Goal: Information Seeking & Learning: Learn about a topic

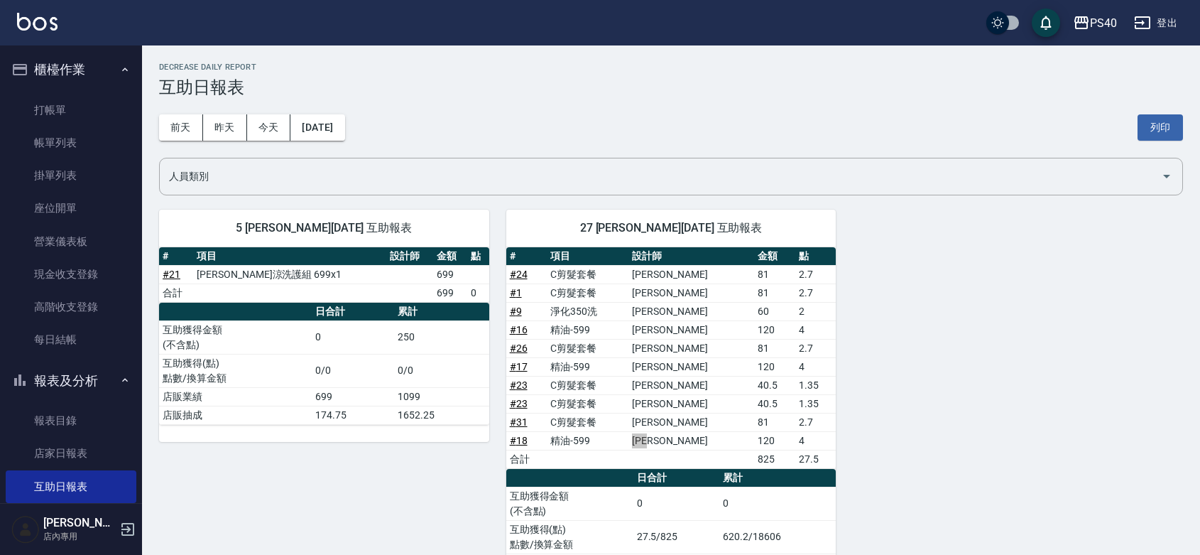
scroll to position [414, 0]
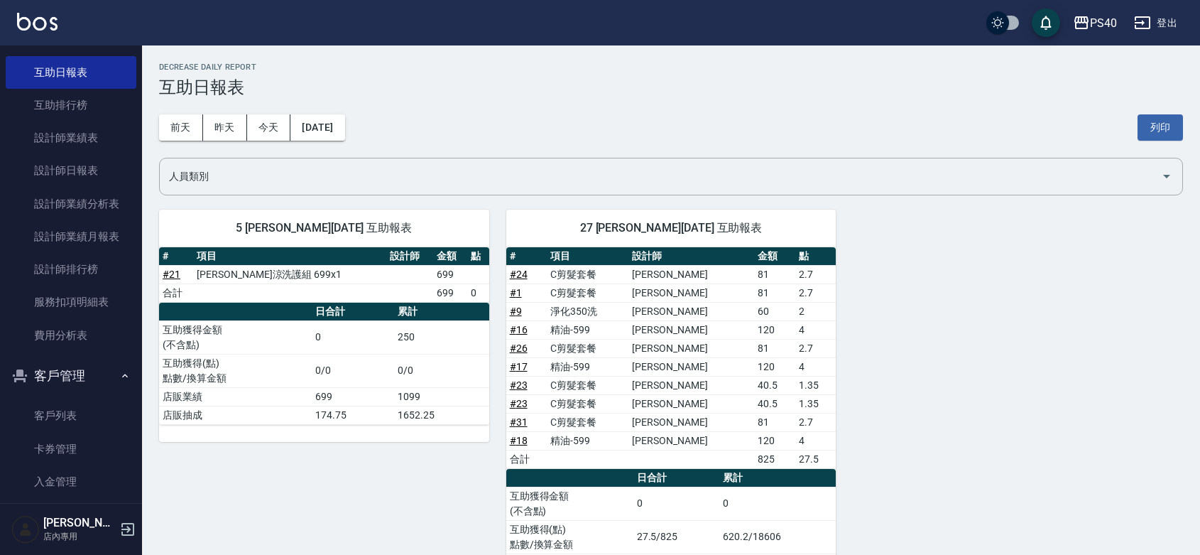
click at [1080, 98] on div "PS40 [DATE] 互助日報表 列印時間： [DATE][PHONE_NUMBER]:47 Decrease Daily Report 互助日報表 [DA…" at bounding box center [671, 335] width 1058 height 580
click at [82, 169] on link "設計師日報表" at bounding box center [71, 170] width 131 height 33
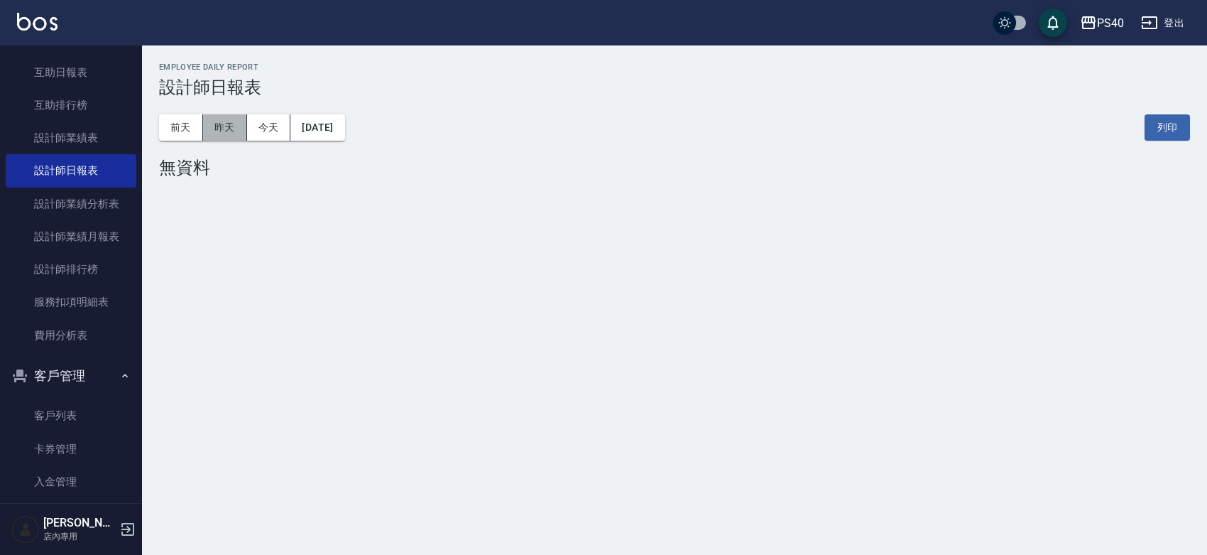
click at [228, 124] on button "昨天" at bounding box center [225, 127] width 44 height 26
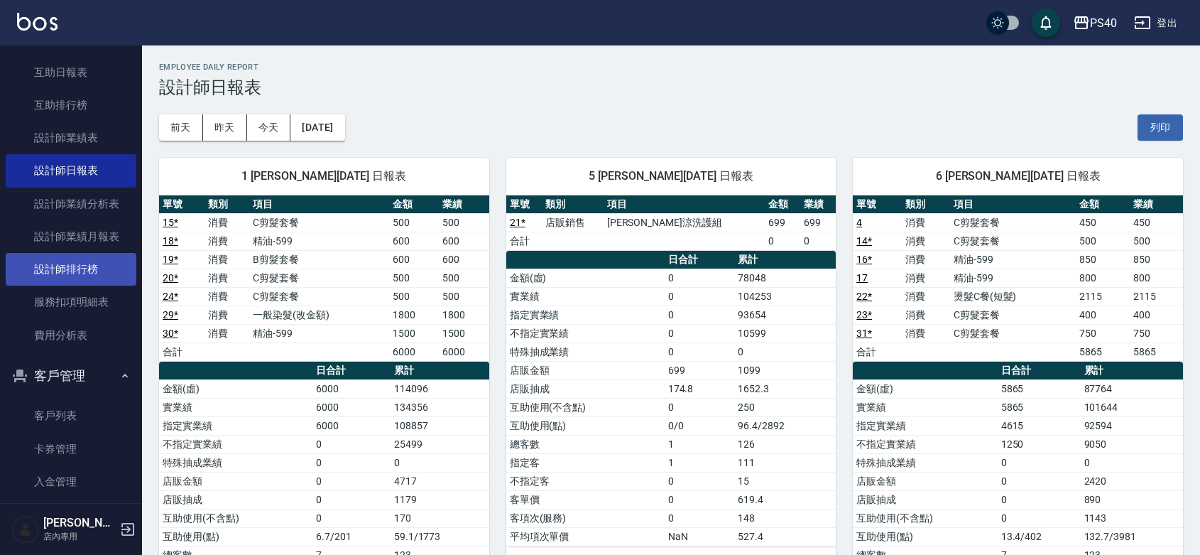
click at [91, 273] on link "設計師排行榜" at bounding box center [71, 269] width 131 height 33
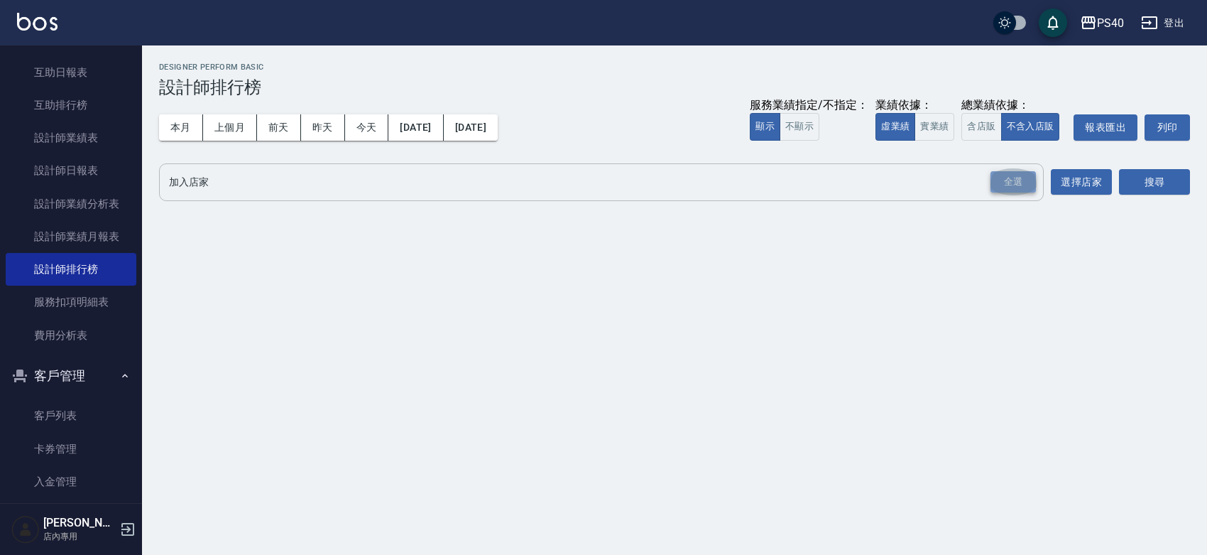
click at [1014, 186] on div "全選" at bounding box center [1013, 182] width 45 height 22
click at [1154, 183] on button "搜尋" at bounding box center [1154, 183] width 71 height 26
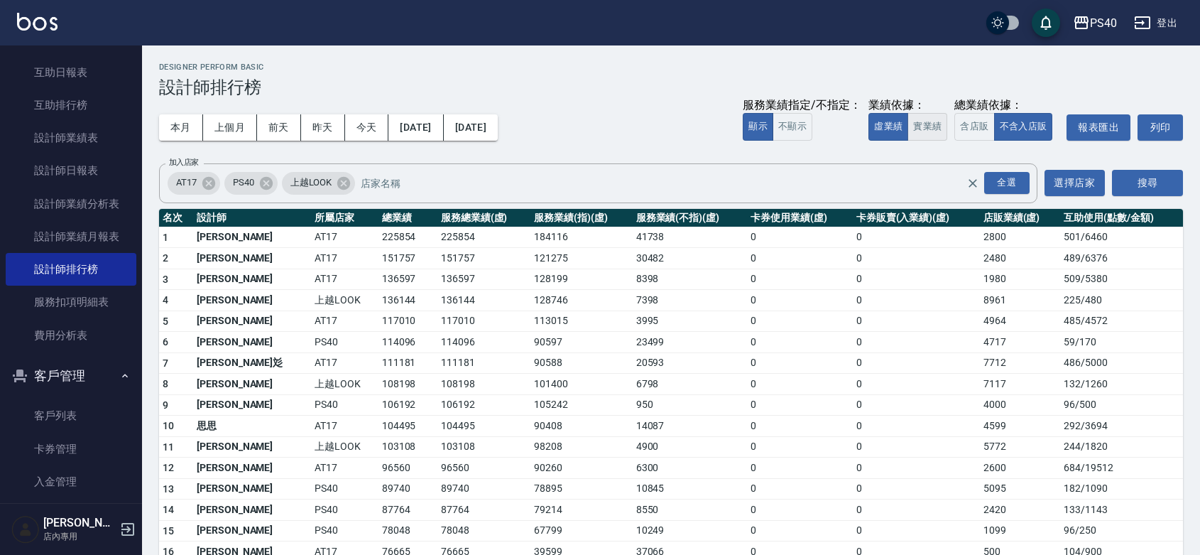
click at [908, 129] on button "實業績" at bounding box center [928, 127] width 40 height 28
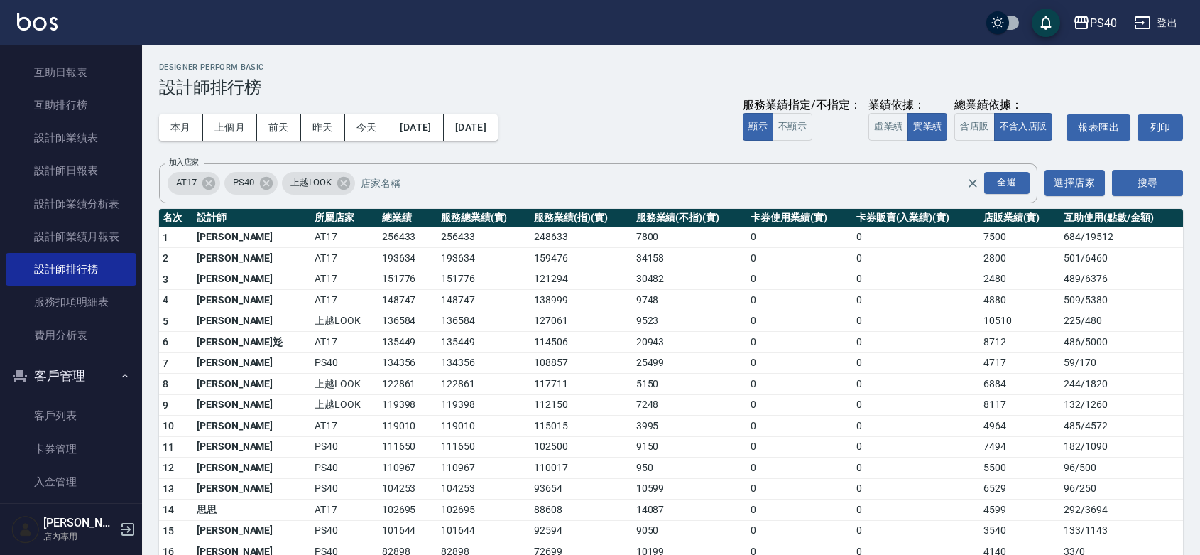
click at [13, 12] on div "PS40 登出" at bounding box center [600, 22] width 1200 height 45
click at [22, 18] on img at bounding box center [37, 22] width 40 height 18
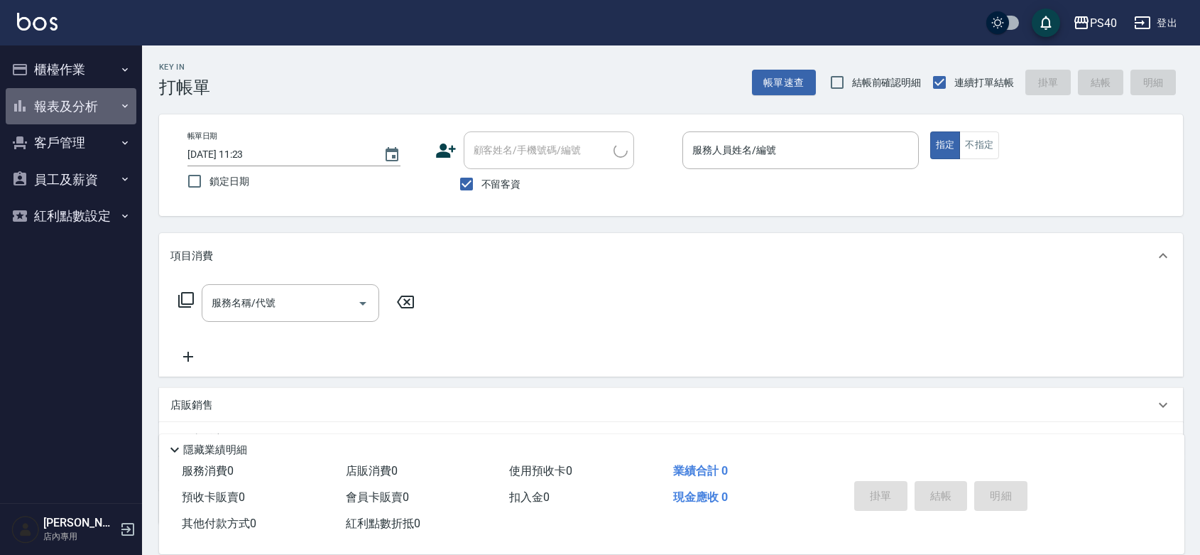
click at [83, 105] on button "報表及分析" at bounding box center [71, 106] width 131 height 37
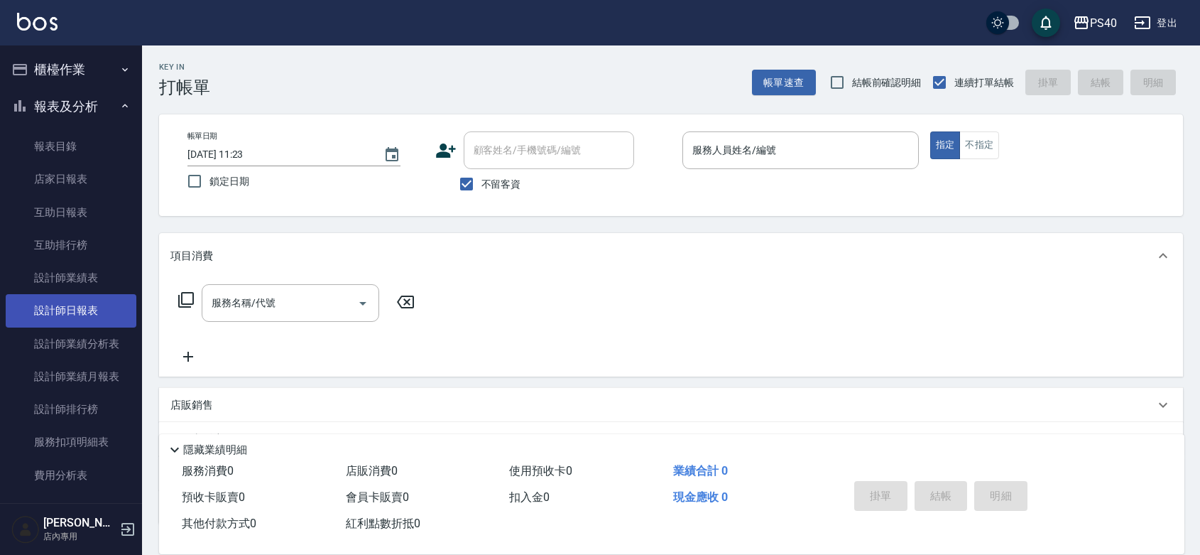
click at [72, 317] on link "設計師日報表" at bounding box center [71, 310] width 131 height 33
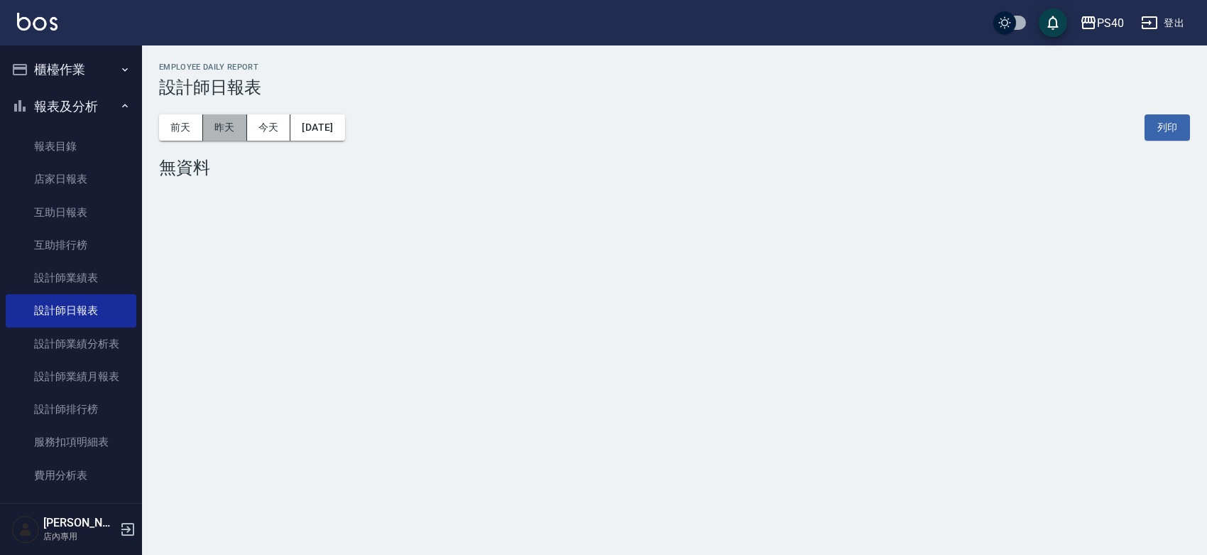
click at [213, 126] on button "昨天" at bounding box center [225, 127] width 44 height 26
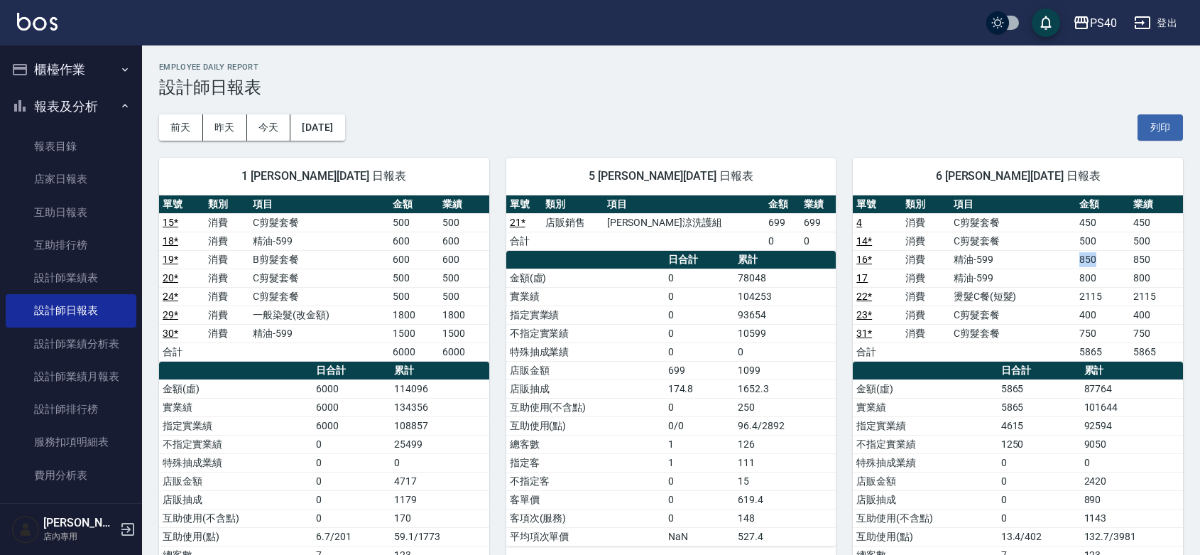
drag, startPoint x: 1109, startPoint y: 254, endPoint x: 1073, endPoint y: 257, distance: 35.6
click at [1073, 257] on tr "16 * 消費 精油-599 850 850" at bounding box center [1018, 259] width 330 height 18
drag, startPoint x: 1114, startPoint y: 293, endPoint x: 1064, endPoint y: 257, distance: 61.5
click at [1064, 257] on tbody "4 消費 C剪髮套餐 450 450 14 * 消費 C剪髮套餐 500 500 16 * 消費 精油-599 850 850 17 消費 精油-599 80…" at bounding box center [1018, 287] width 330 height 148
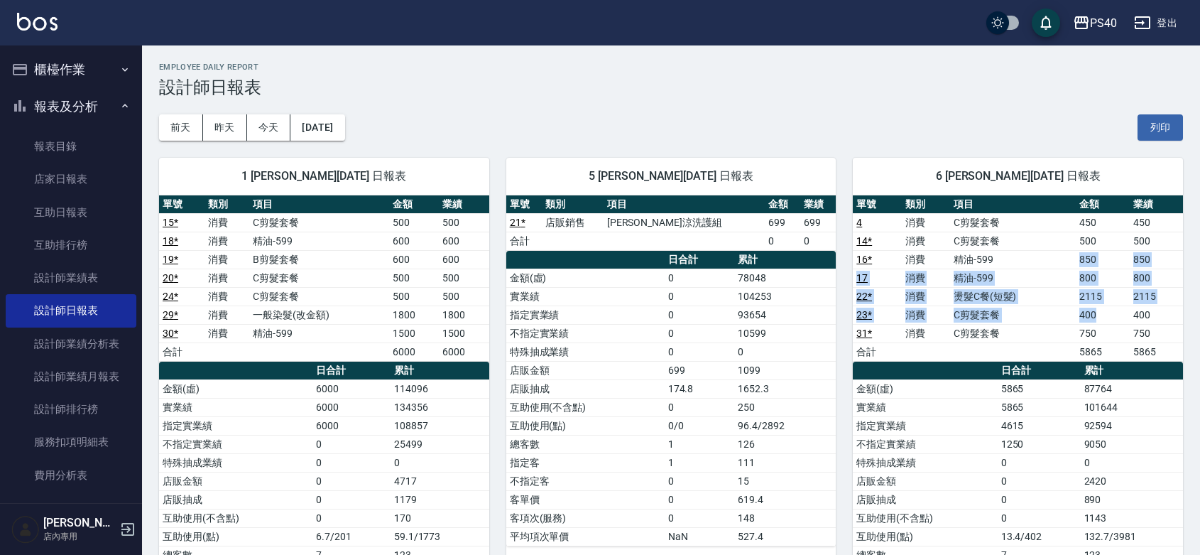
drag, startPoint x: 1103, startPoint y: 322, endPoint x: 1043, endPoint y: 257, distance: 88.4
click at [1043, 257] on tbody "4 消費 C剪髮套餐 450 450 14 * 消費 C剪髮套餐 500 500 16 * 消費 精油-599 850 850 17 消費 精油-599 80…" at bounding box center [1018, 287] width 330 height 148
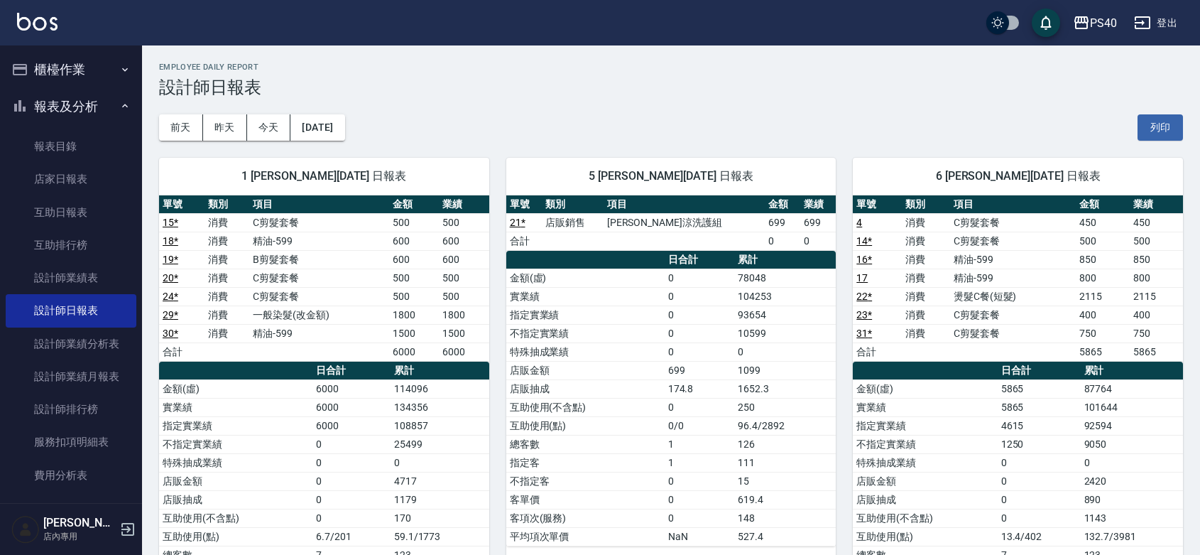
drag, startPoint x: 482, startPoint y: 91, endPoint x: 414, endPoint y: 107, distance: 69.3
click at [48, 31] on link at bounding box center [37, 23] width 40 height 21
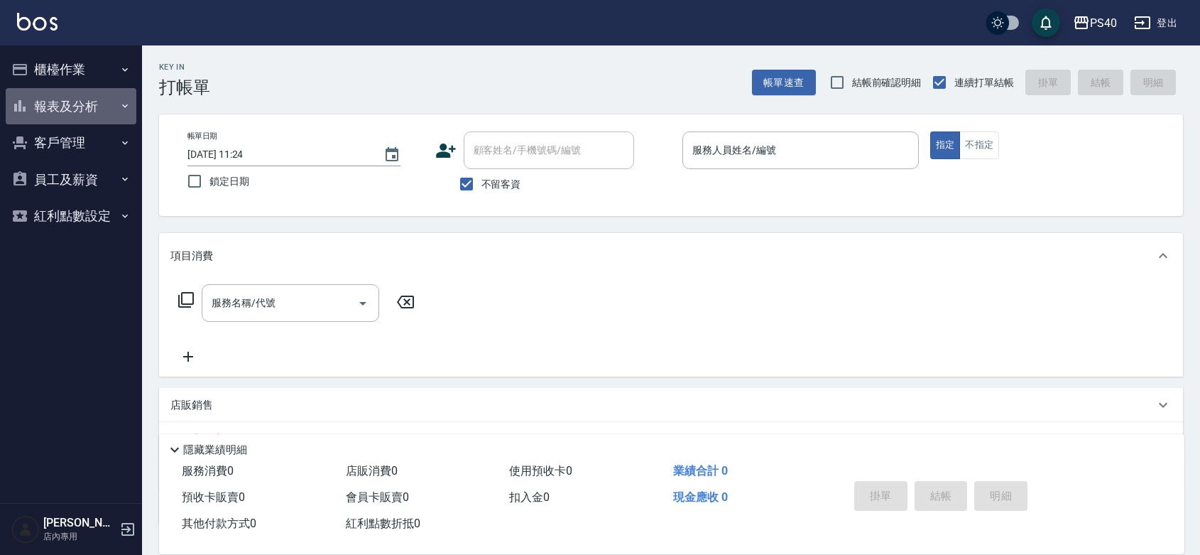
click at [98, 91] on button "報表及分析" at bounding box center [71, 106] width 131 height 37
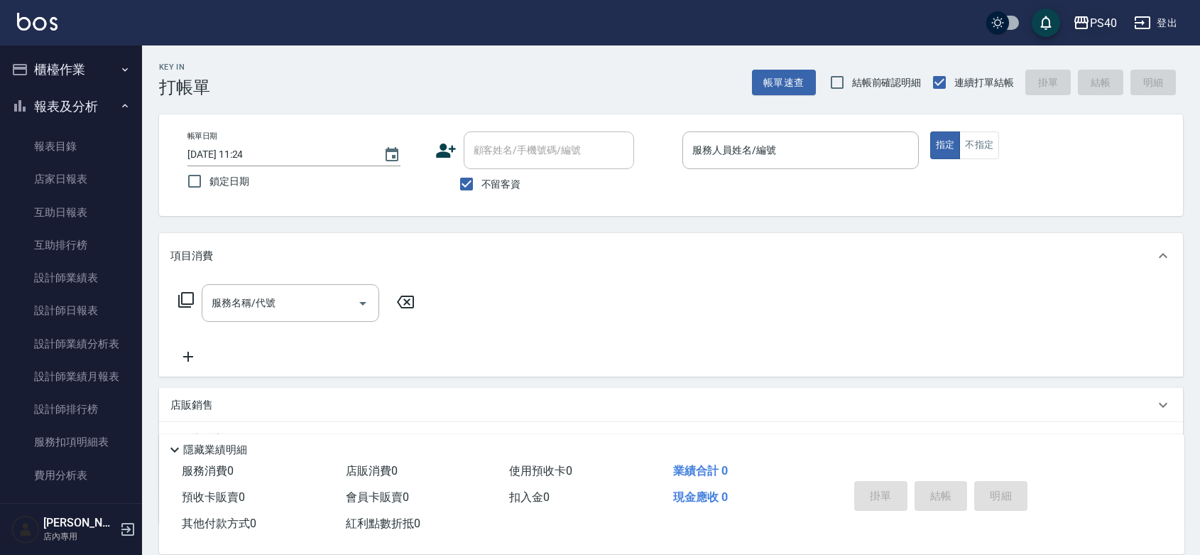
click at [1094, 27] on div "PS40" at bounding box center [1103, 23] width 27 height 18
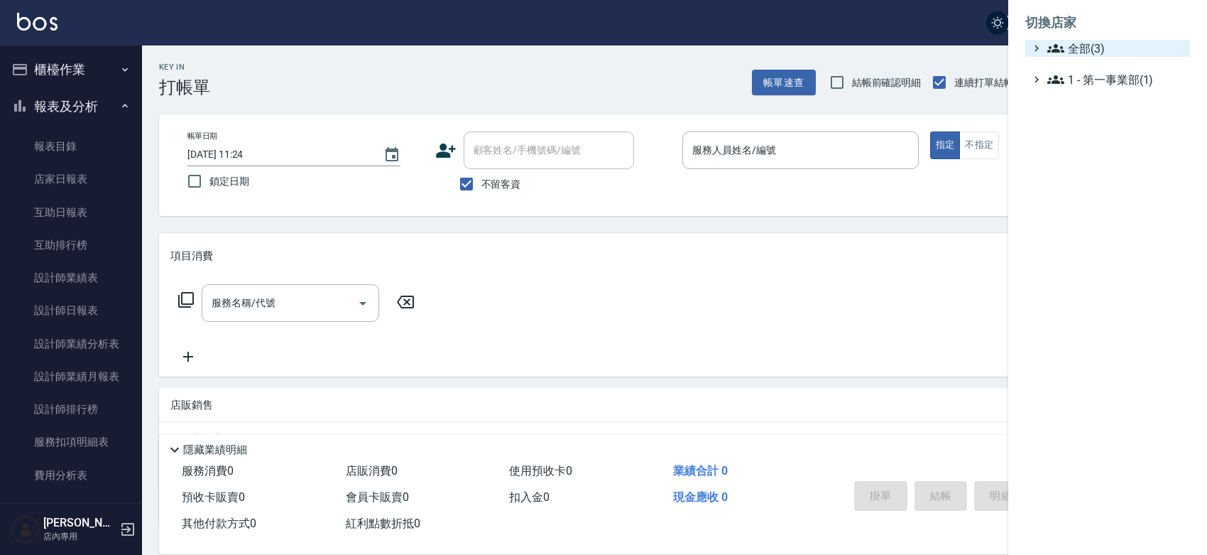
click at [1097, 54] on span "全部(3)" at bounding box center [1116, 48] width 137 height 17
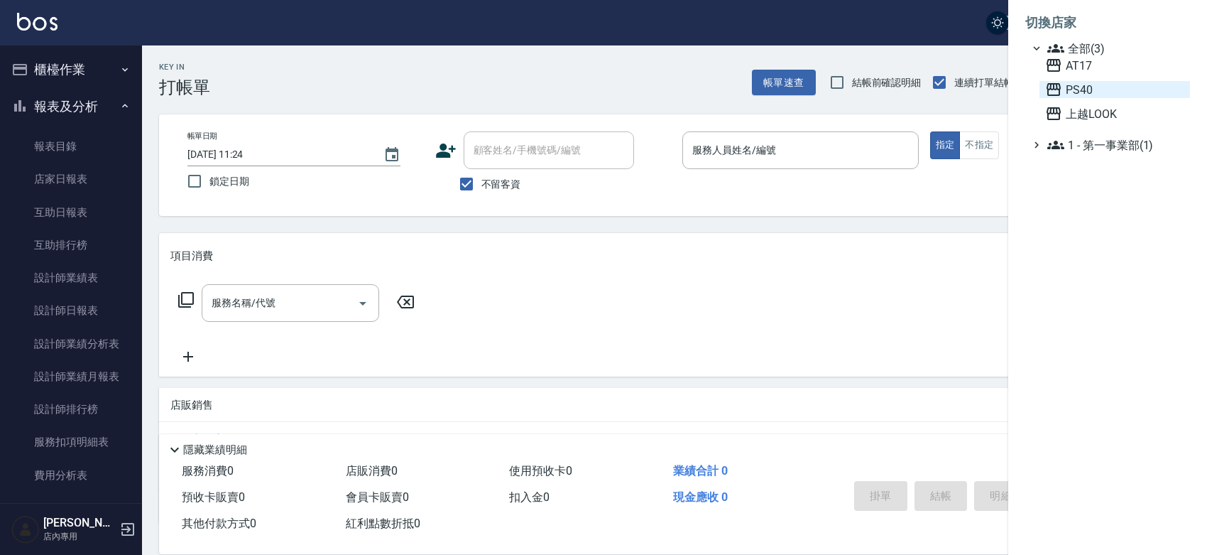
click at [1102, 98] on span "PS40" at bounding box center [1115, 89] width 139 height 17
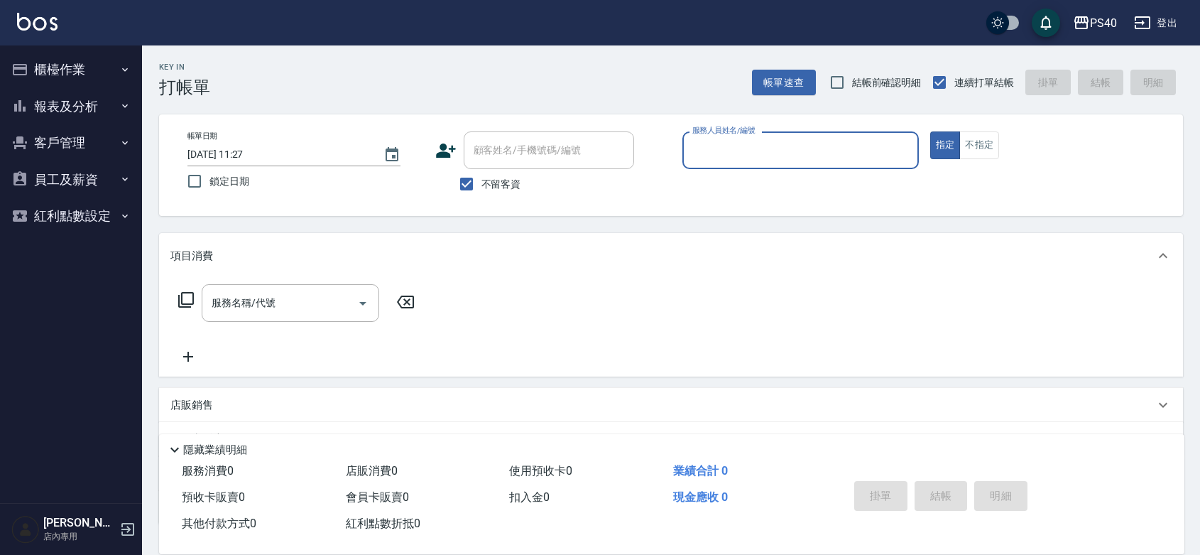
click at [89, 180] on button "員工及薪資" at bounding box center [71, 179] width 131 height 37
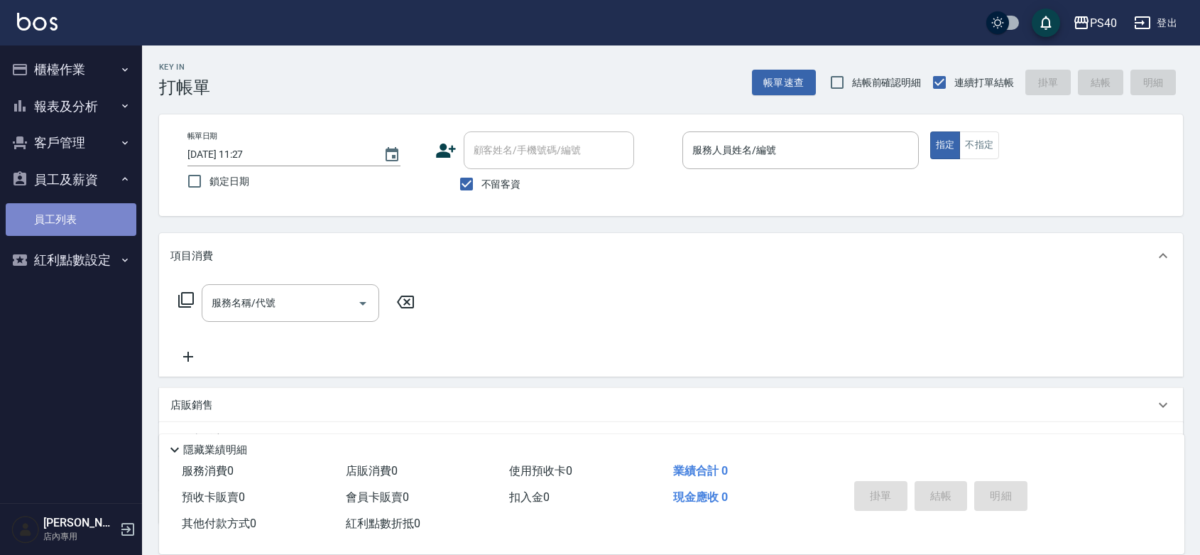
drag, startPoint x: 72, startPoint y: 217, endPoint x: 79, endPoint y: 214, distance: 7.7
click at [72, 215] on link "員工列表" at bounding box center [71, 219] width 131 height 33
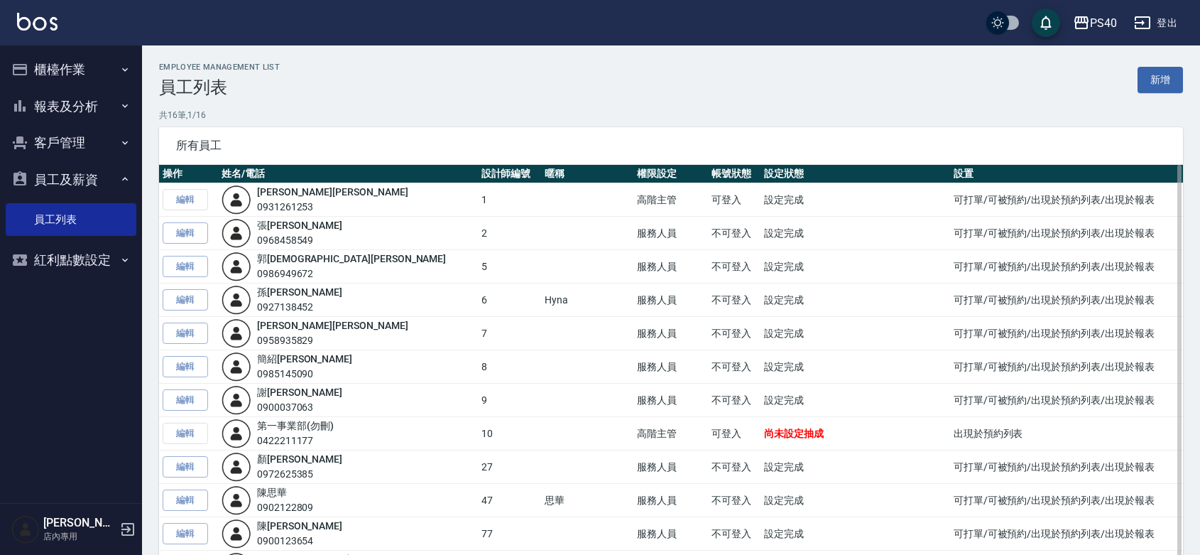
click at [186, 193] on td "編輯" at bounding box center [188, 199] width 59 height 33
click at [247, 229] on img at bounding box center [237, 233] width 30 height 30
click at [251, 239] on img at bounding box center [237, 233] width 30 height 30
click at [290, 222] on link "張 浩榕" at bounding box center [299, 224] width 85 height 11
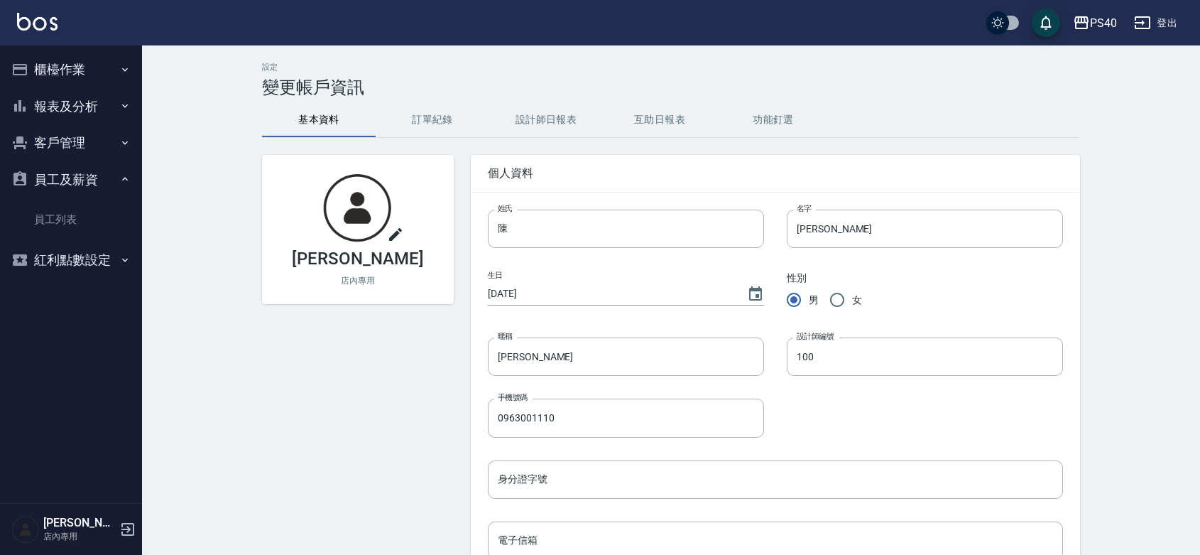
click at [395, 236] on icon at bounding box center [395, 234] width 17 height 17
click at [0, 0] on input "file" at bounding box center [0, 0] width 0 height 0
click at [1076, 26] on icon "button" at bounding box center [1081, 22] width 17 height 17
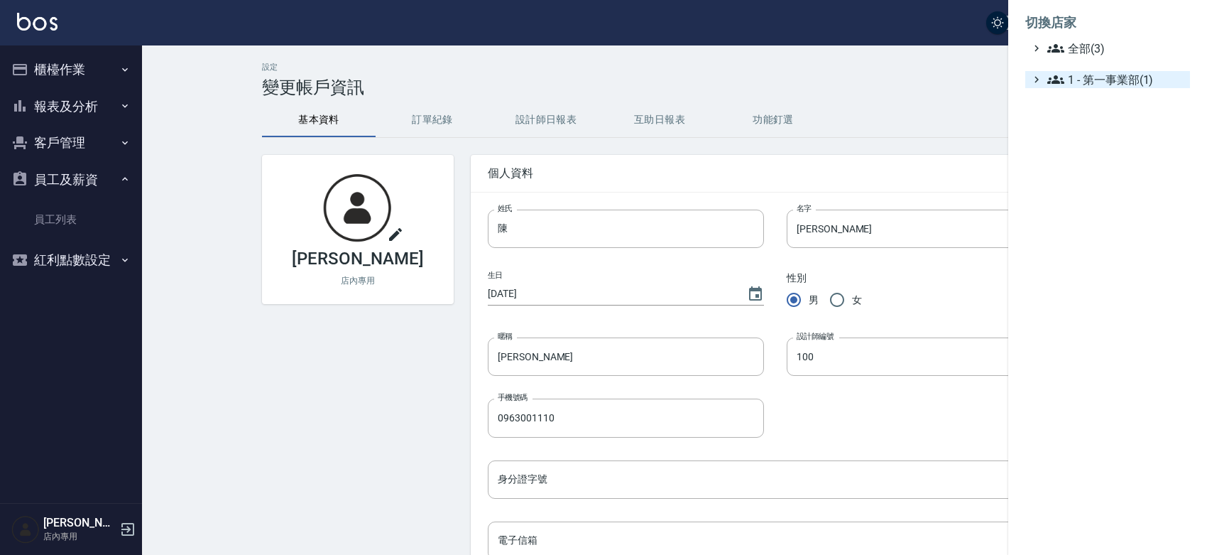
click at [1095, 88] on span "1 - 第一事業部(1)" at bounding box center [1116, 79] width 137 height 17
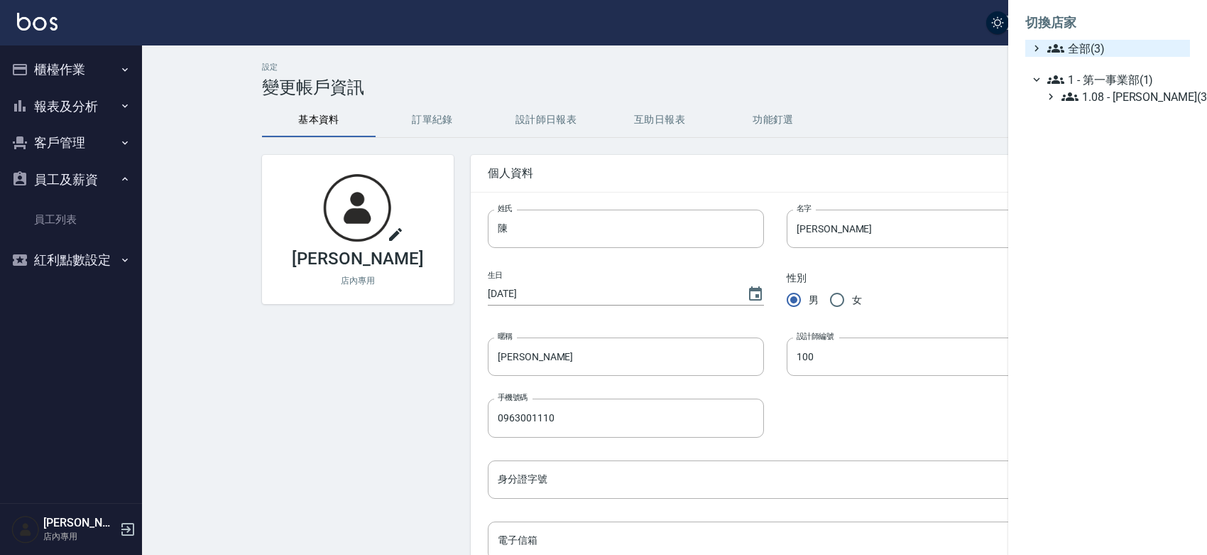
click at [1078, 57] on span "全部(3)" at bounding box center [1116, 48] width 137 height 17
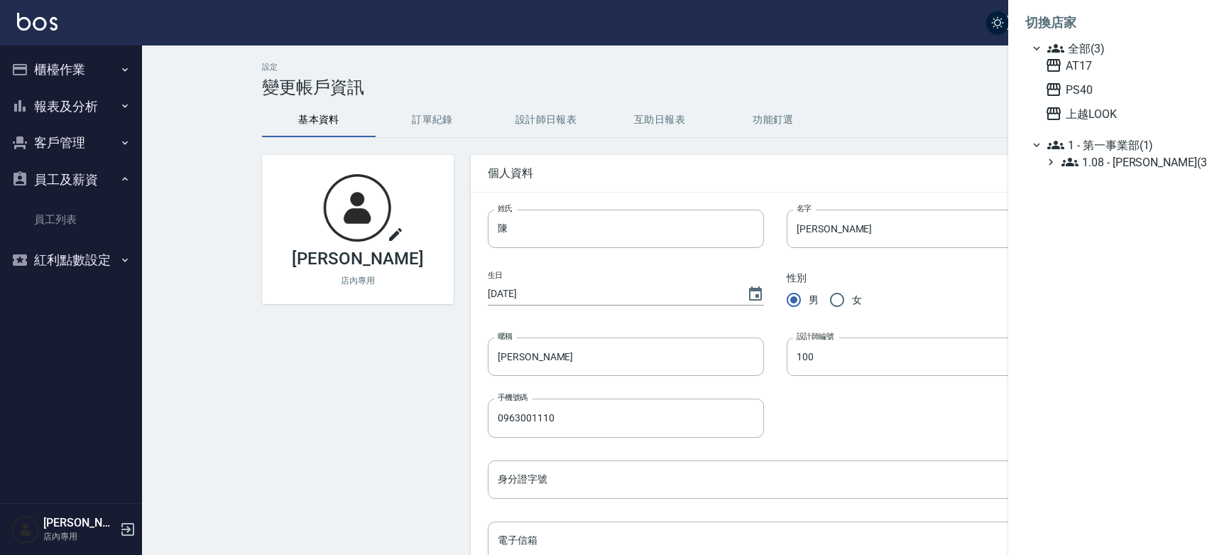
drag, startPoint x: 914, startPoint y: 103, endPoint x: 906, endPoint y: 104, distance: 7.9
click at [913, 104] on div at bounding box center [603, 277] width 1207 height 555
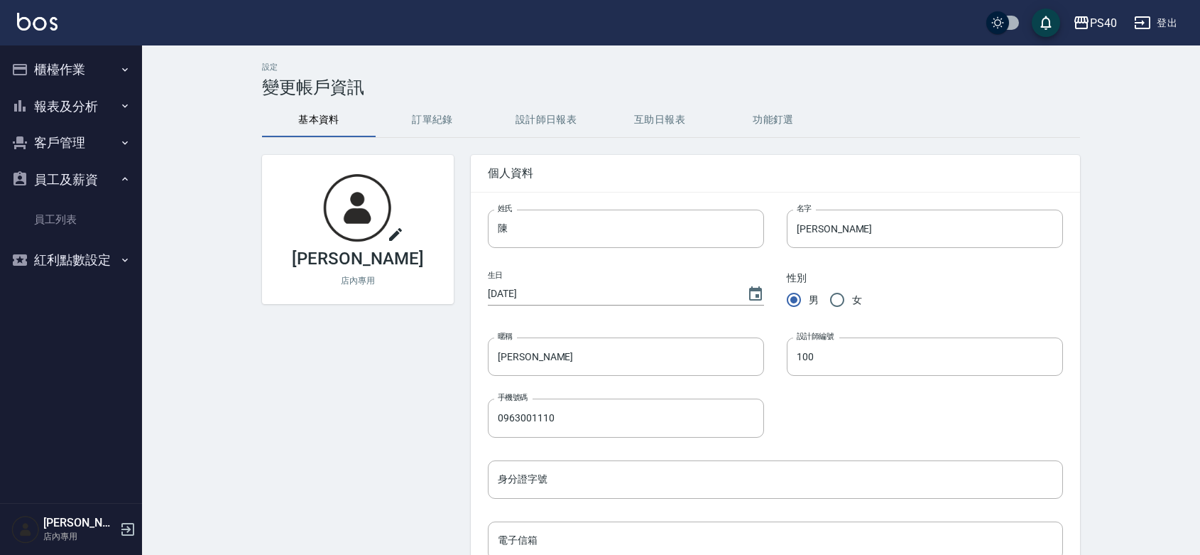
click at [59, 103] on button "報表及分析" at bounding box center [71, 106] width 131 height 37
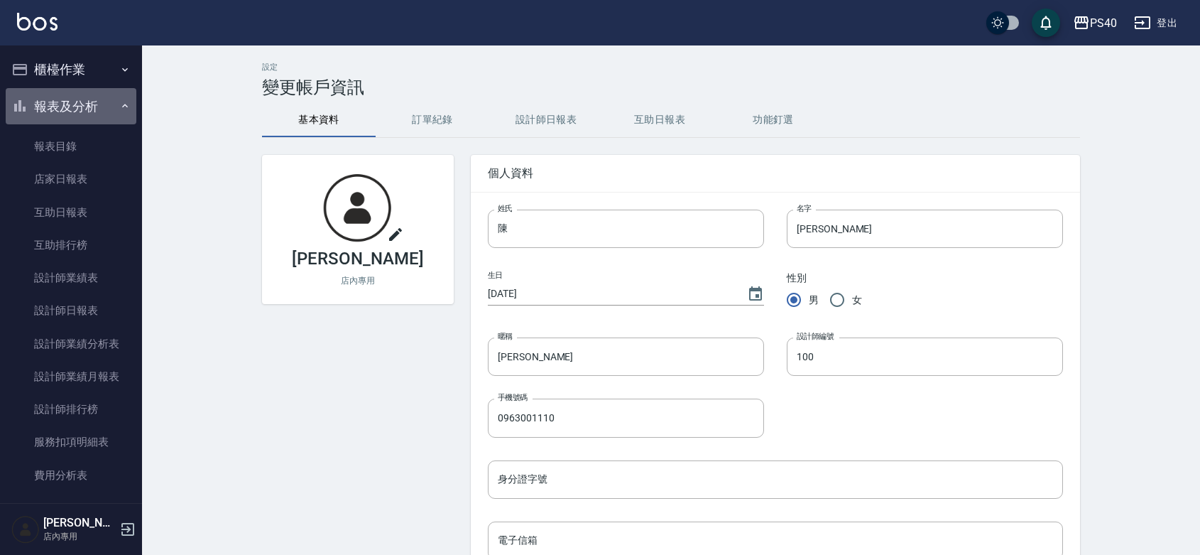
click at [89, 112] on button "報表及分析" at bounding box center [71, 106] width 131 height 37
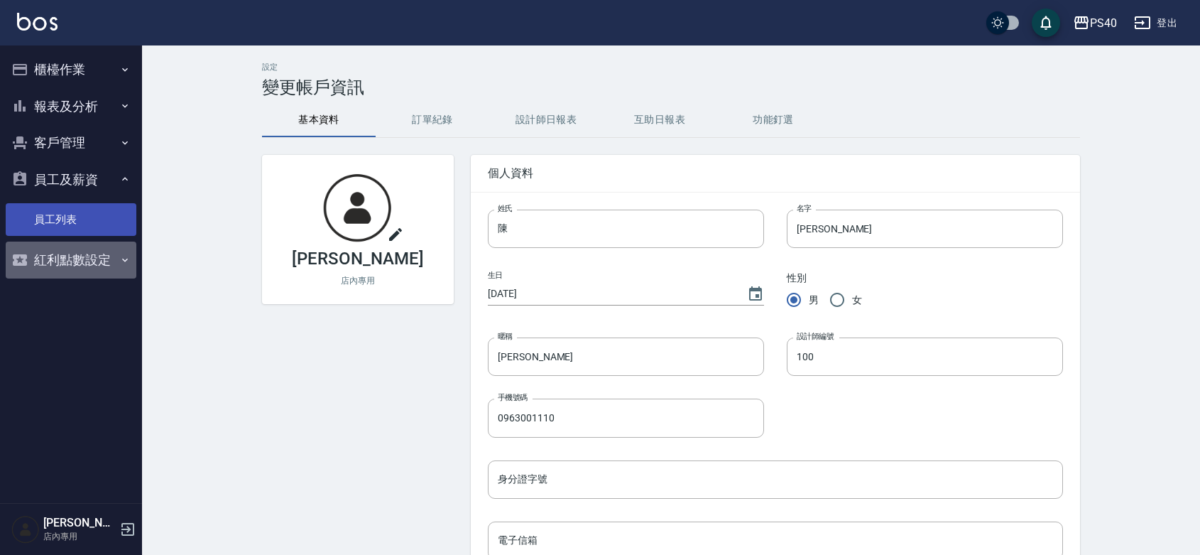
drag, startPoint x: 43, startPoint y: 244, endPoint x: 16, endPoint y: 228, distance: 31.2
click at [16, 228] on ul "櫃檯作業 打帳單 帳單列表 掛單列表 座位開單 營業儀表板 現金收支登錄 高階收支登錄 每日結帳 報表及分析 報表目錄 店家日報表 互助日報表 互助排行榜 設…" at bounding box center [71, 164] width 131 height 239
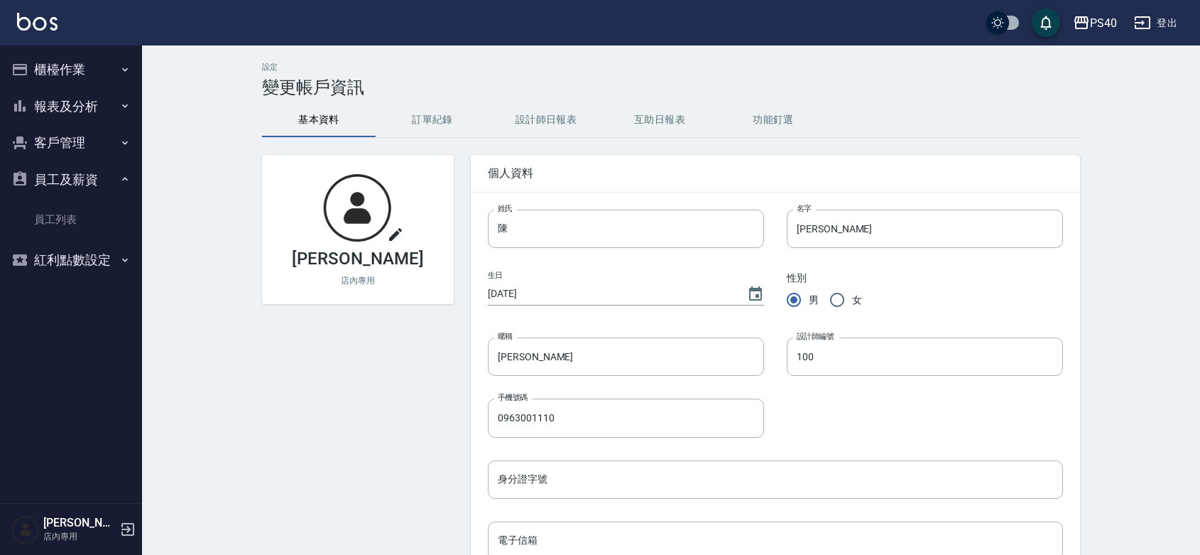
click at [104, 111] on button "報表及分析" at bounding box center [71, 106] width 131 height 37
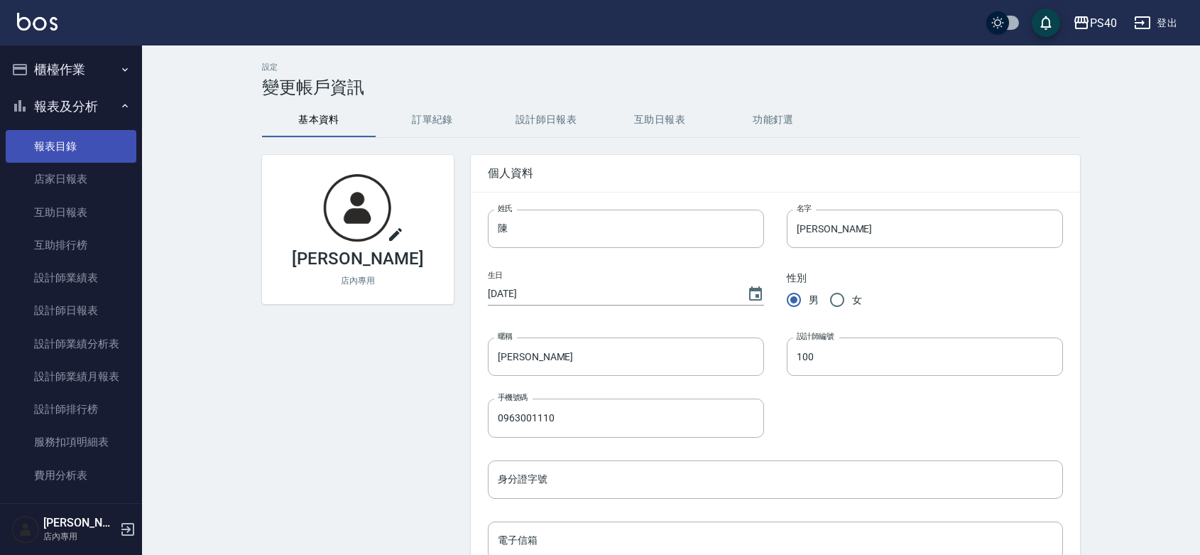
click at [55, 174] on link "店家日報表" at bounding box center [71, 179] width 131 height 33
